Goal: Task Accomplishment & Management: Manage account settings

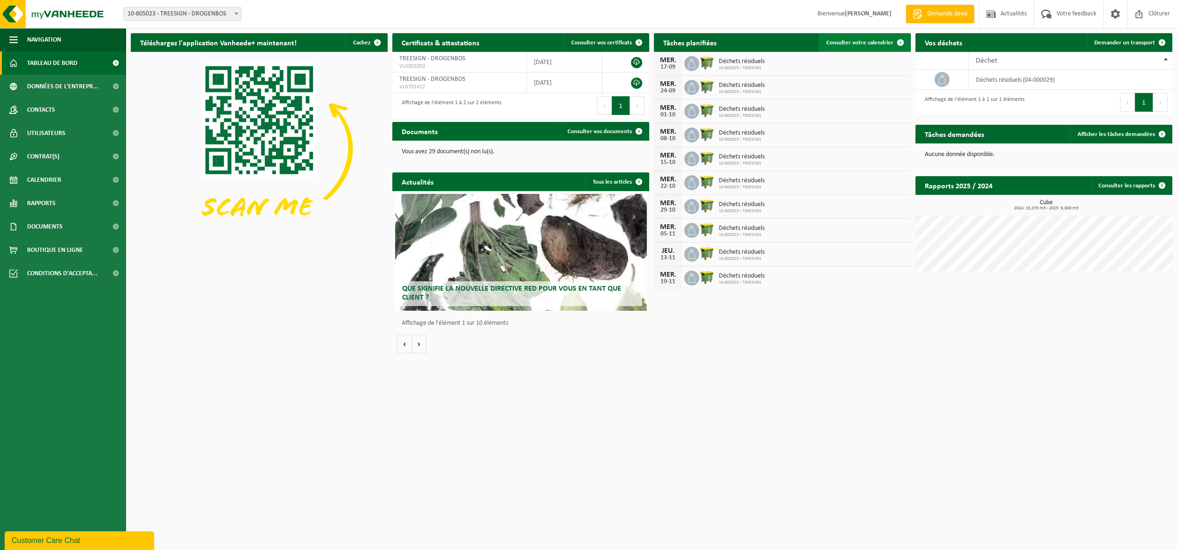
click at [860, 40] on span "Consulter votre calendrier" at bounding box center [859, 43] width 67 height 6
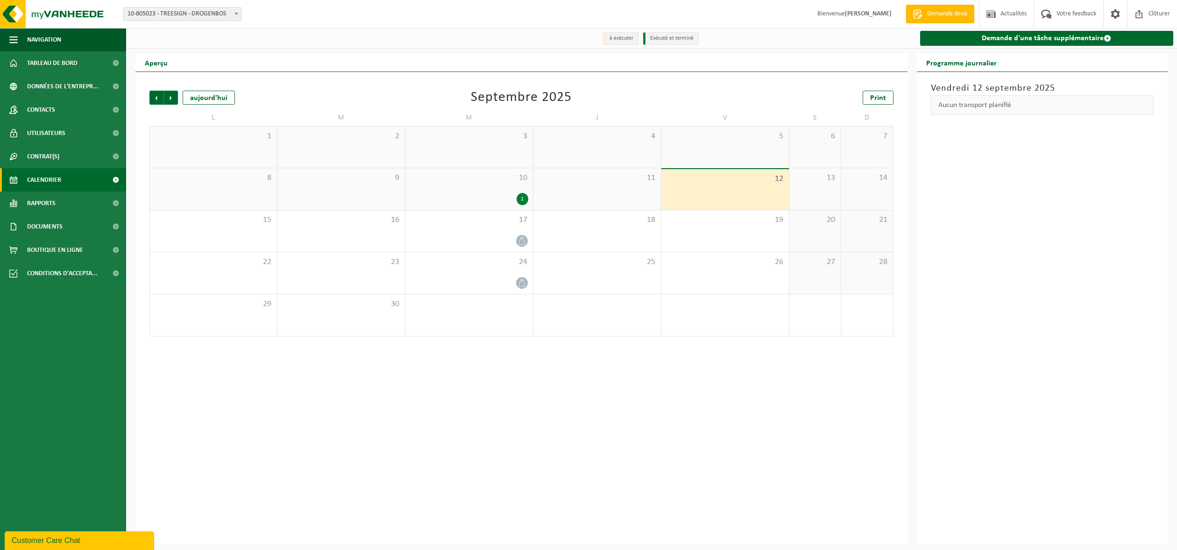
click at [472, 188] on div "10 1" at bounding box center [468, 189] width 127 height 42
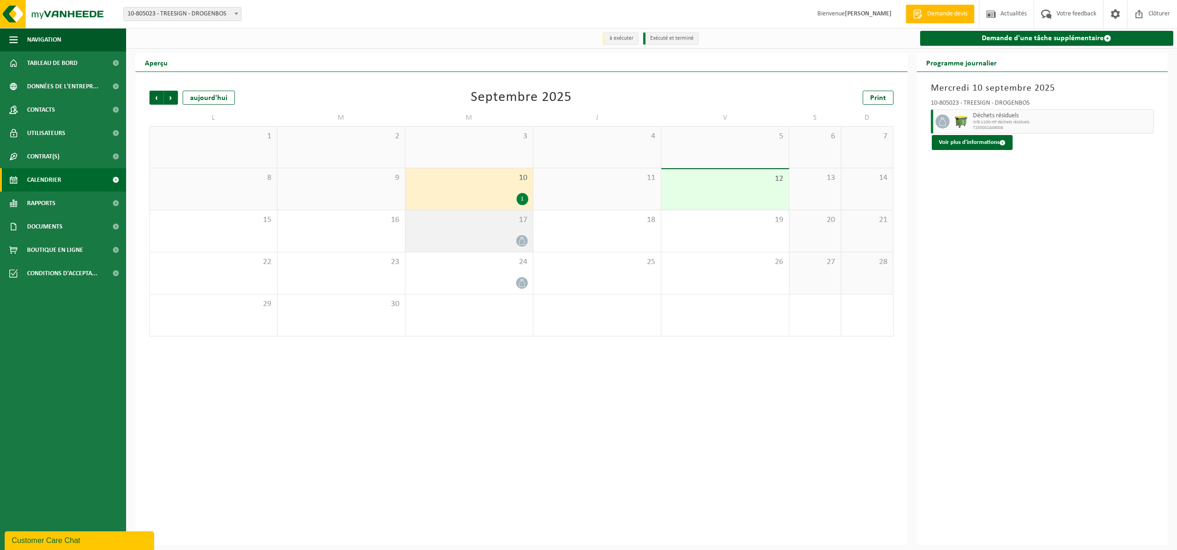
click at [519, 238] on icon at bounding box center [522, 241] width 8 height 8
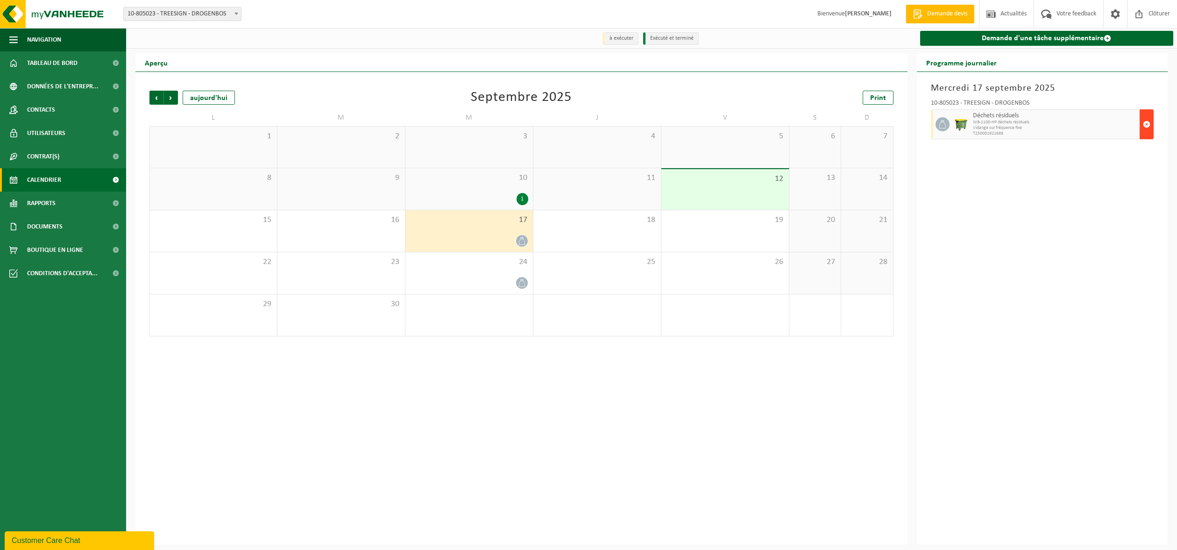
click at [1149, 121] on span "button" at bounding box center [1146, 124] width 7 height 19
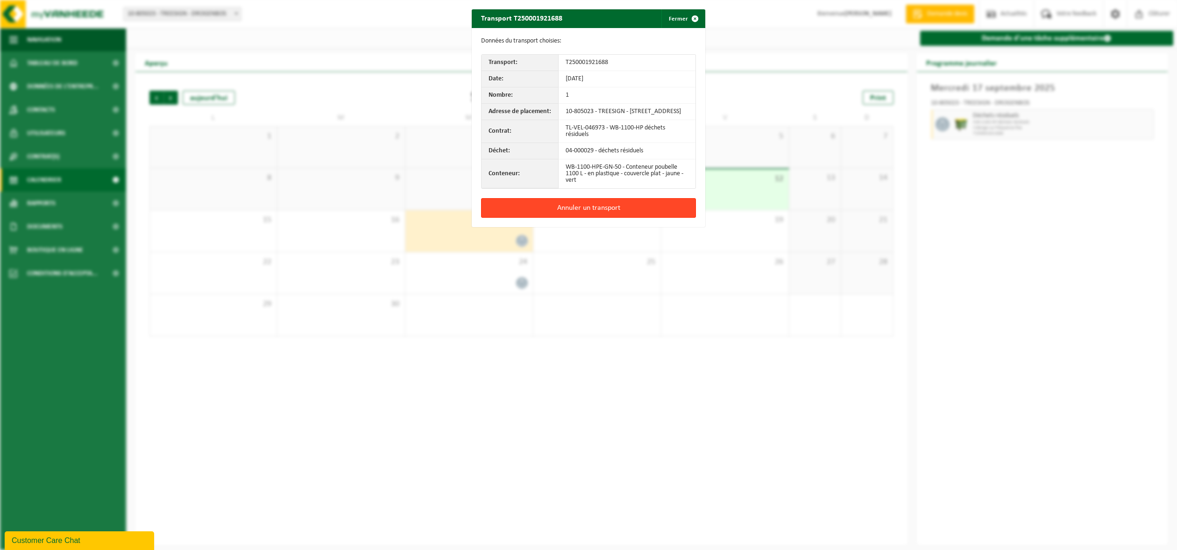
click at [596, 211] on button "Annuler un transport" at bounding box center [588, 208] width 215 height 20
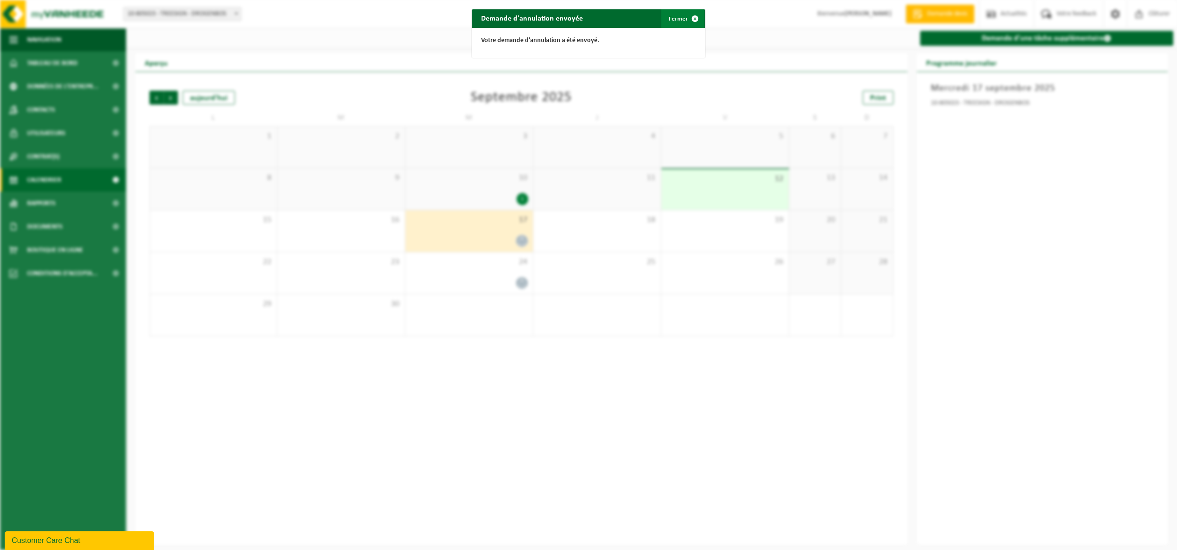
click at [692, 18] on span "button" at bounding box center [695, 18] width 19 height 19
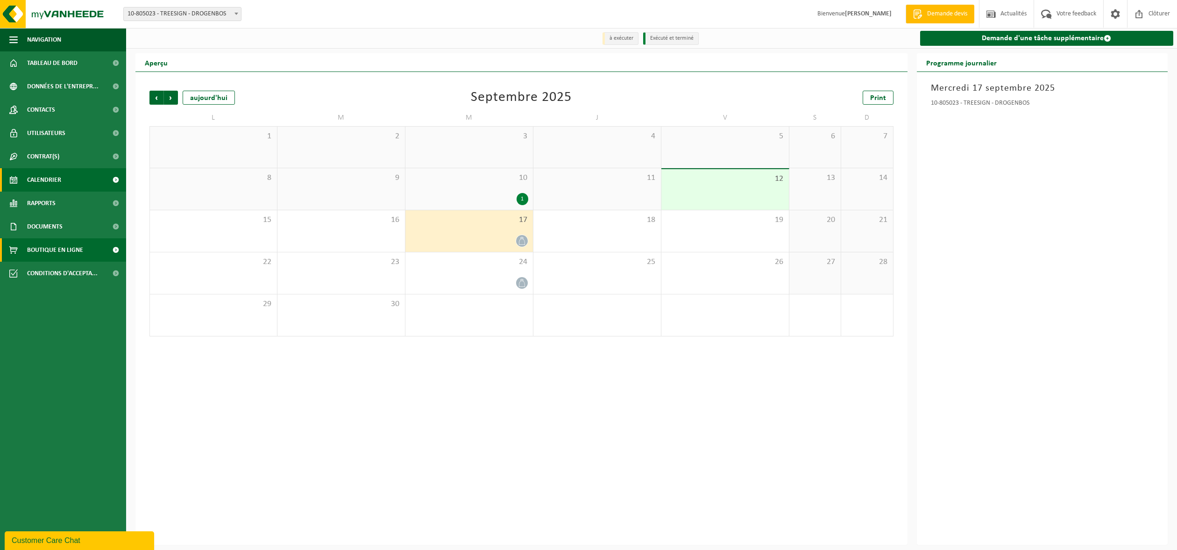
click at [42, 248] on span "Boutique en ligne" at bounding box center [55, 249] width 56 height 23
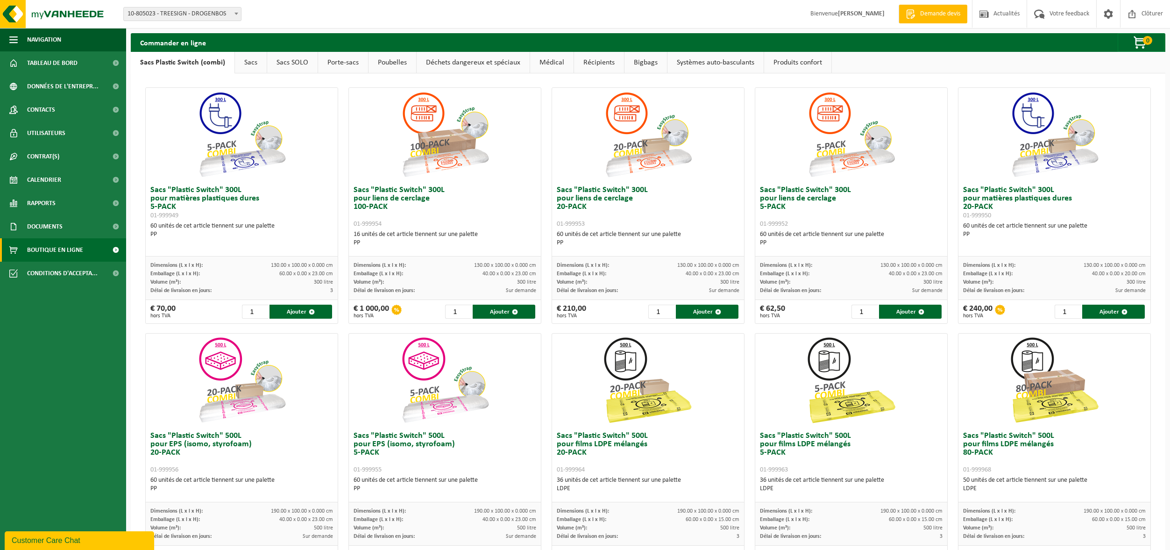
click at [650, 65] on link "Bigbags" at bounding box center [645, 62] width 42 height 21
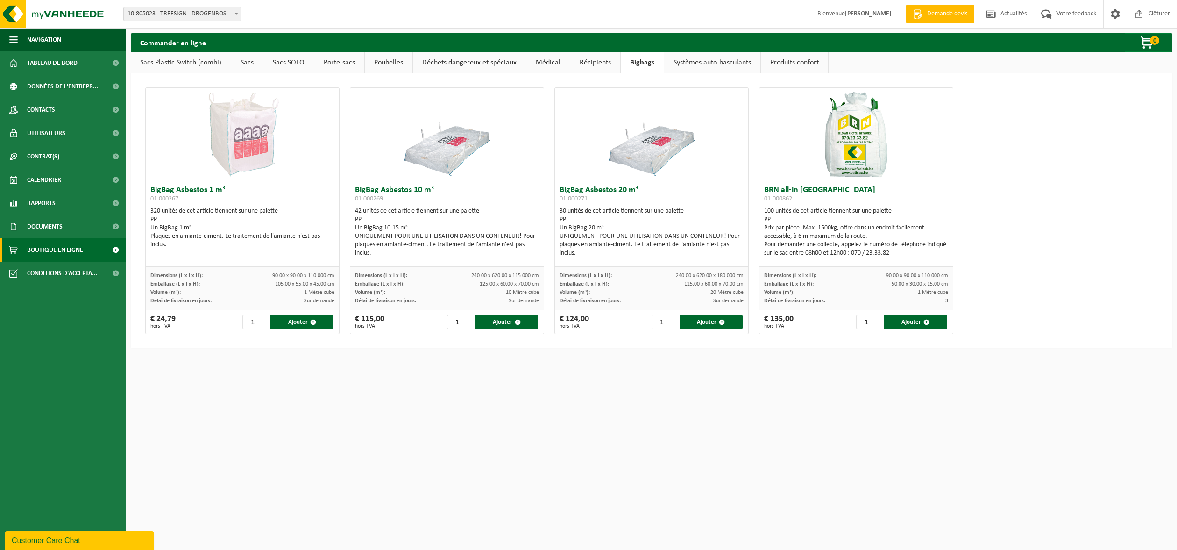
click at [693, 62] on link "Systèmes auto-basculants" at bounding box center [712, 62] width 96 height 21
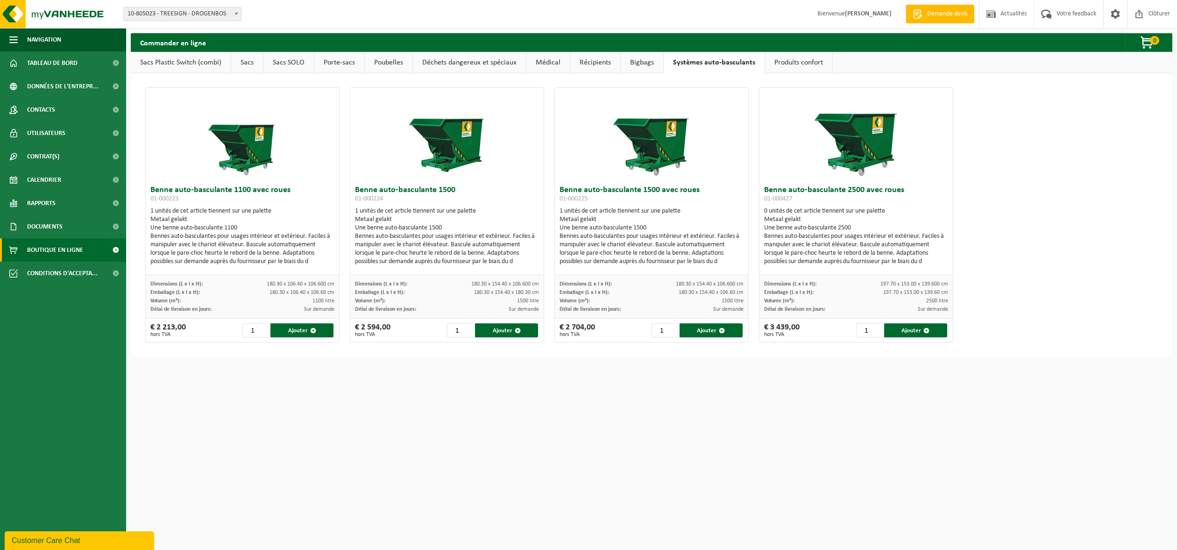
click at [793, 60] on link "Produits confort" at bounding box center [798, 62] width 67 height 21
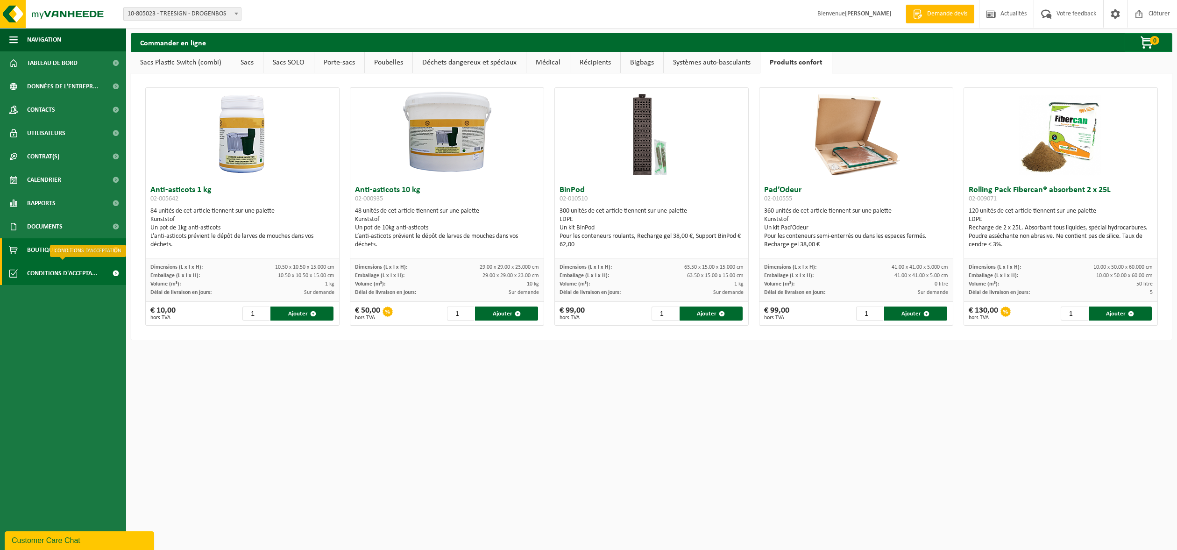
click at [56, 274] on span "Conditions d'accepta..." at bounding box center [62, 273] width 71 height 23
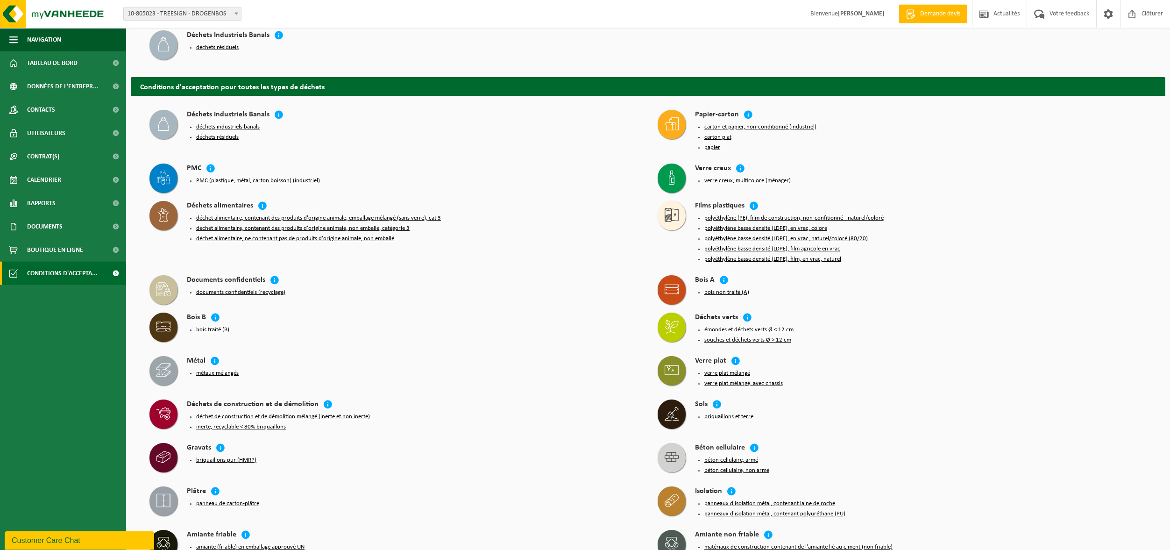
scroll to position [75, 0]
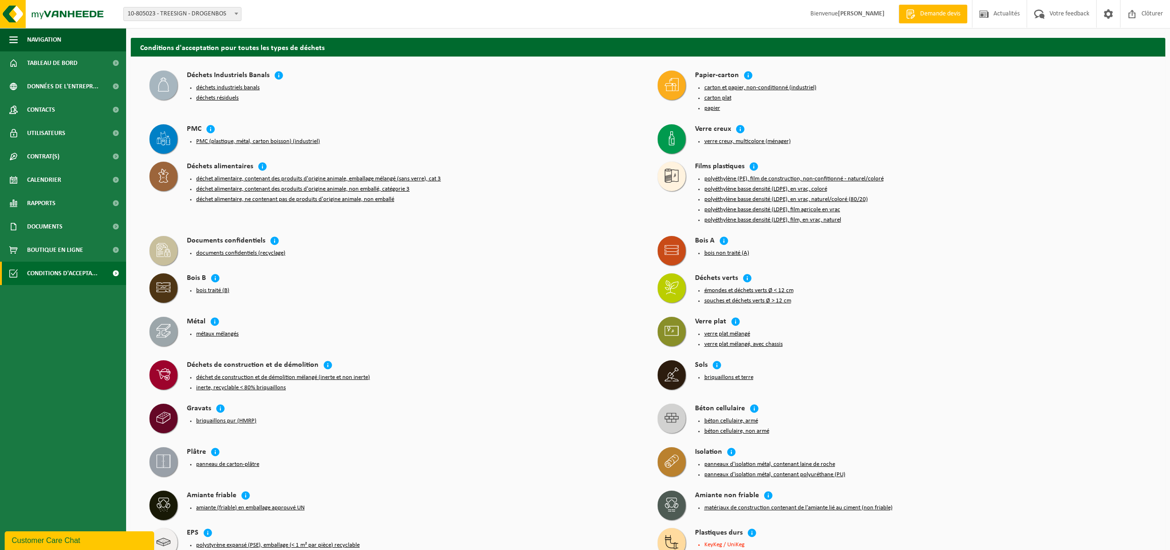
click at [164, 289] on icon at bounding box center [163, 288] width 14 height 10
click at [209, 294] on button "bois traité (B)" at bounding box center [212, 290] width 33 height 7
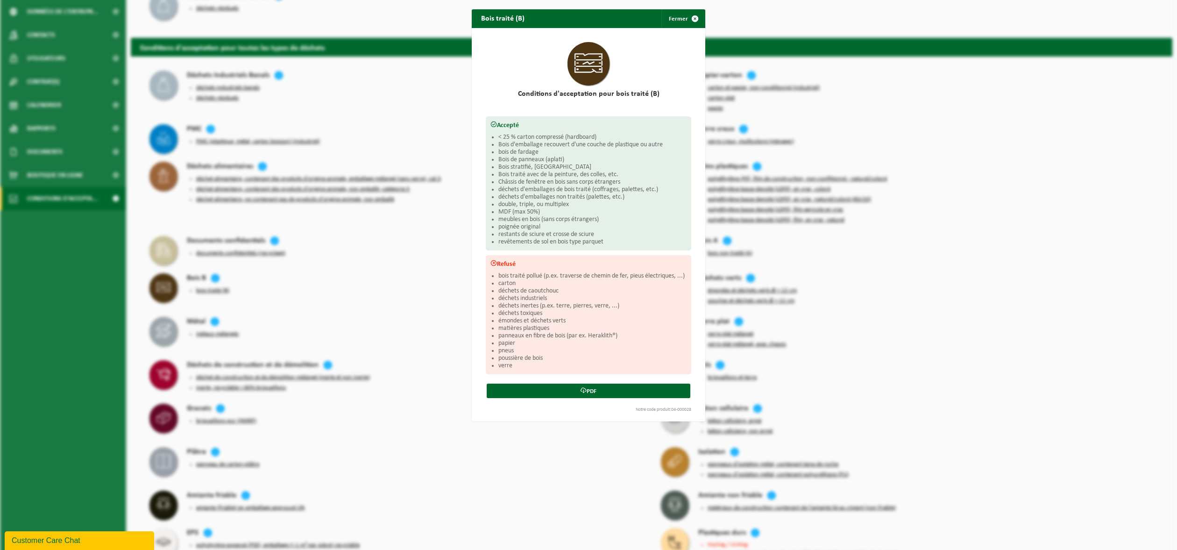
click at [510, 466] on div "Bois traité (B) Fermer Conditions d'acceptation pour bois traité (B) Accepté < …" at bounding box center [588, 275] width 1177 height 550
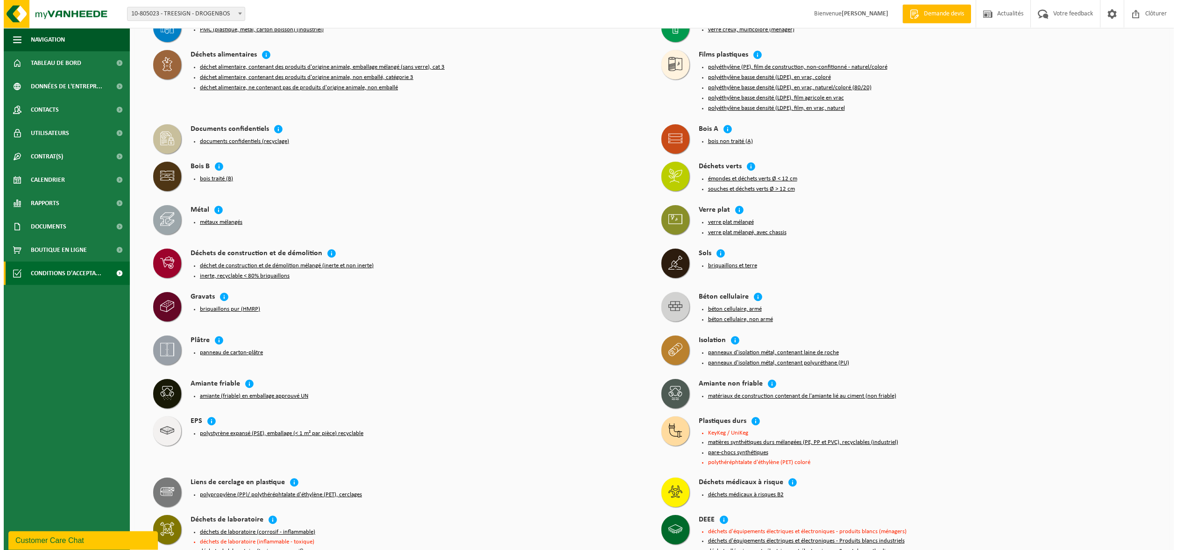
scroll to position [299, 0]
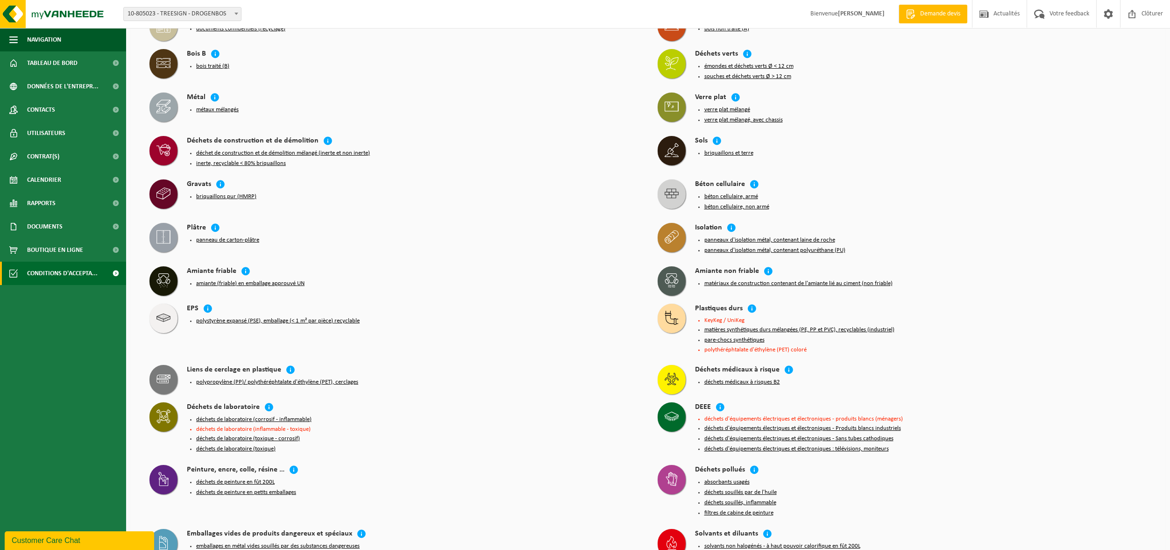
click at [232, 156] on button "déchet de construction et de démolition mélangé (inerte et non inerte)" at bounding box center [283, 152] width 174 height 7
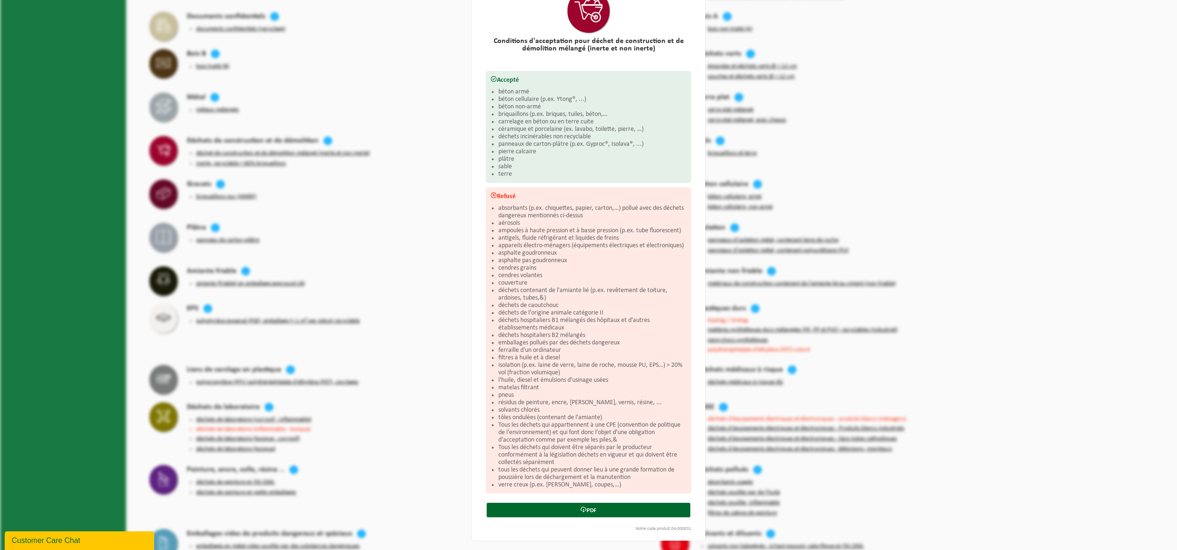
scroll to position [77, 0]
